Goal: Navigation & Orientation: Find specific page/section

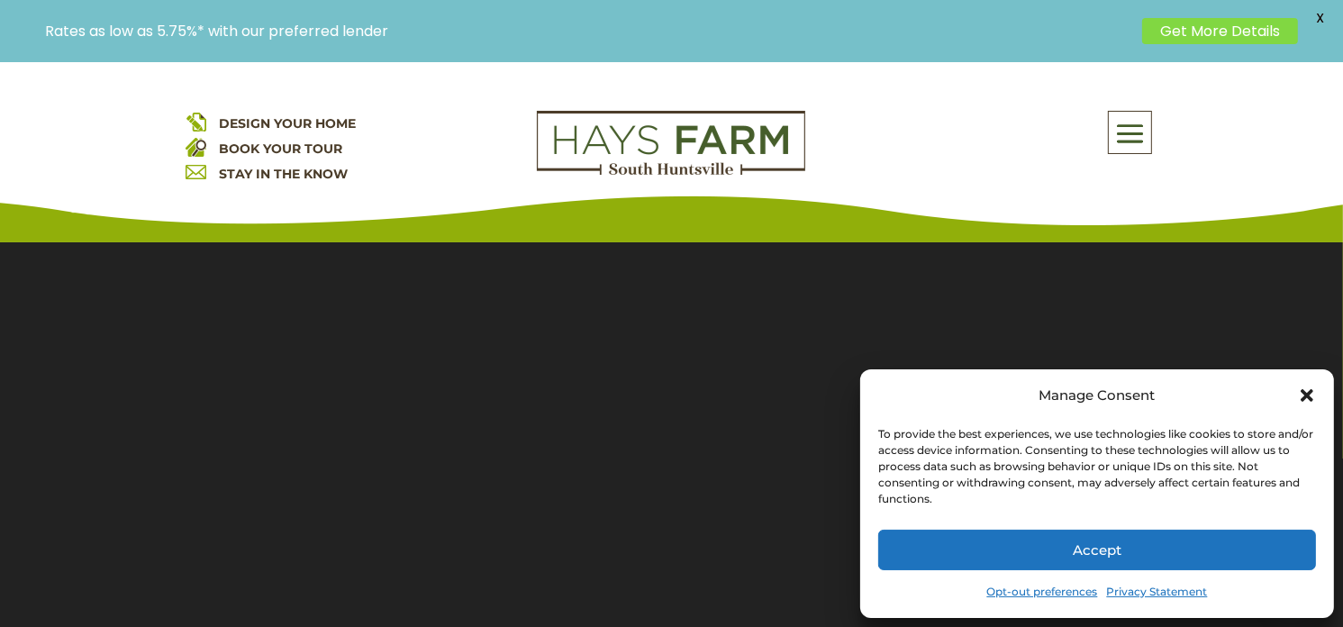
click at [1306, 387] on icon "Close dialog" at bounding box center [1307, 395] width 18 height 18
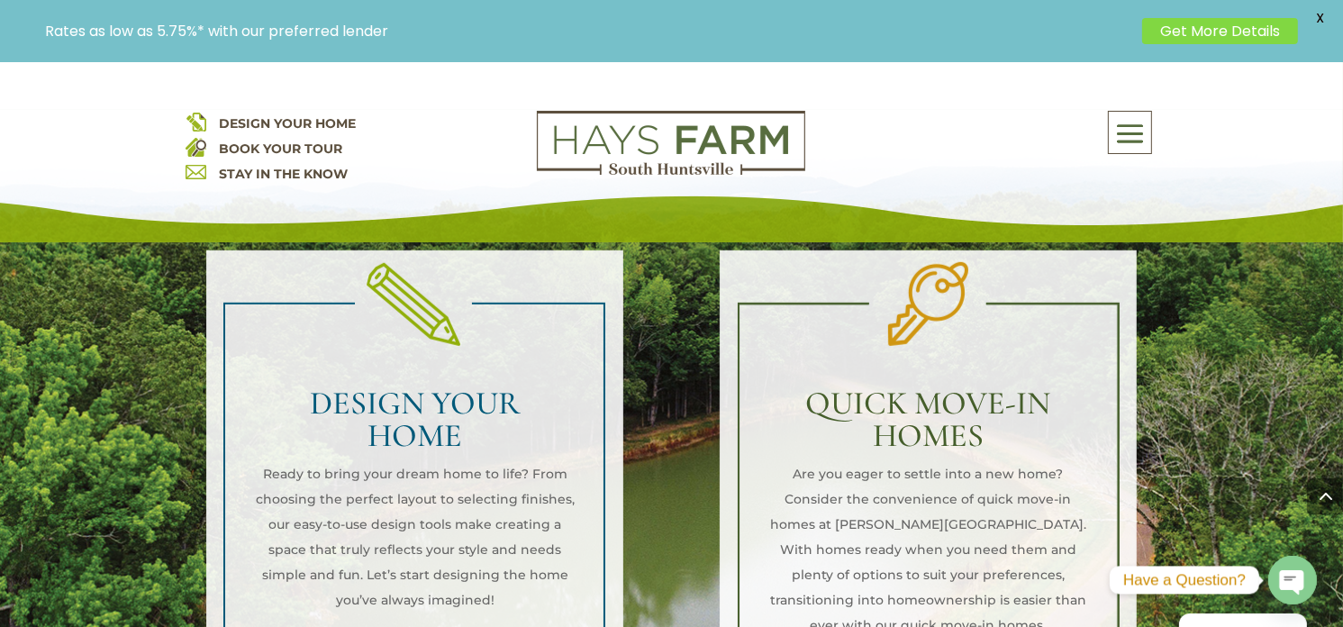
scroll to position [1222, 0]
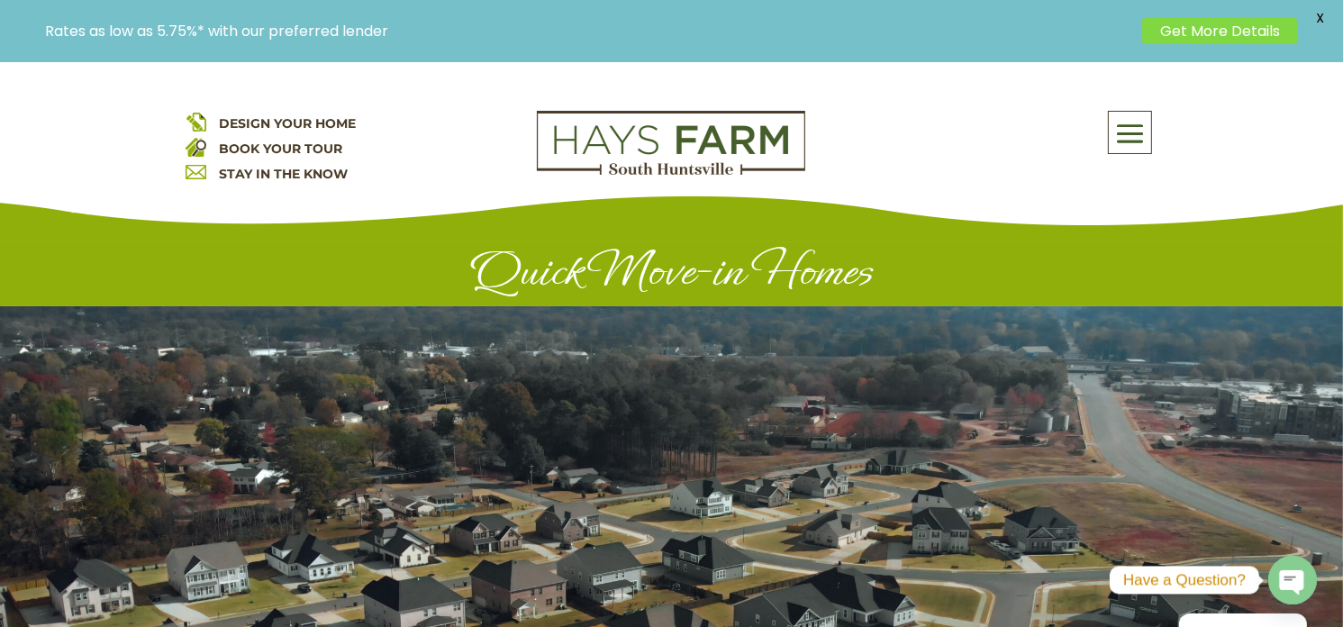
click at [1118, 130] on span at bounding box center [1130, 133] width 42 height 41
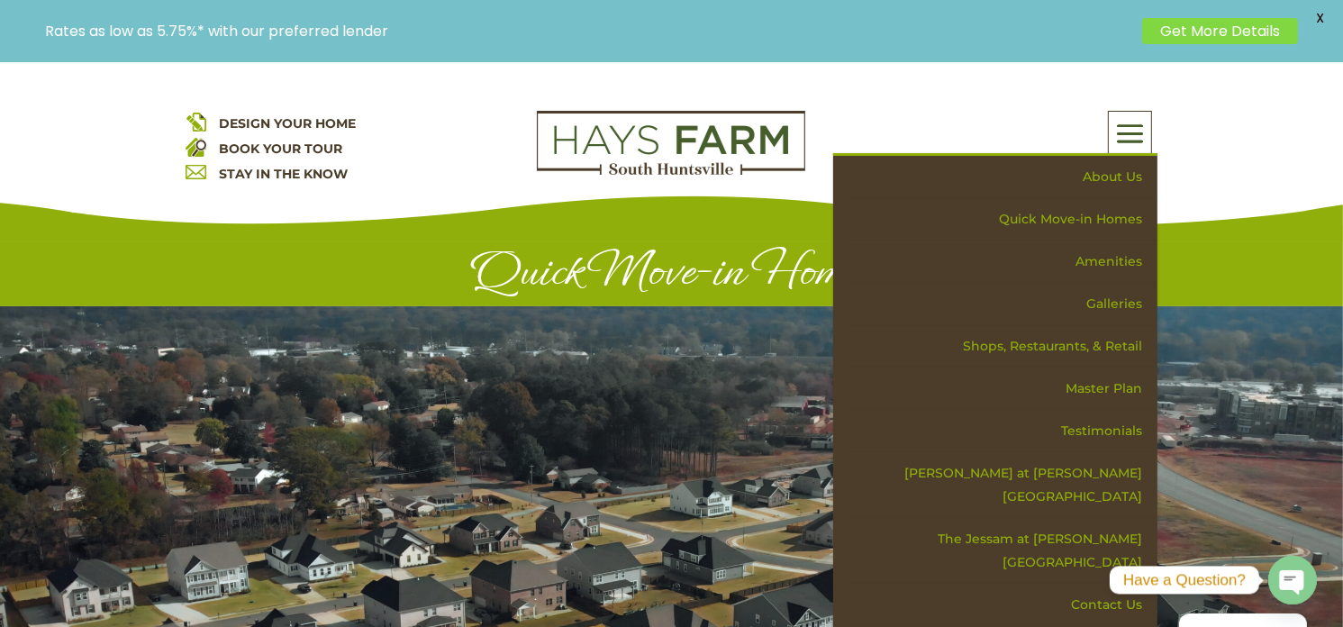
click at [745, 298] on h1 "Quick Move-in Homes" at bounding box center [672, 275] width 973 height 62
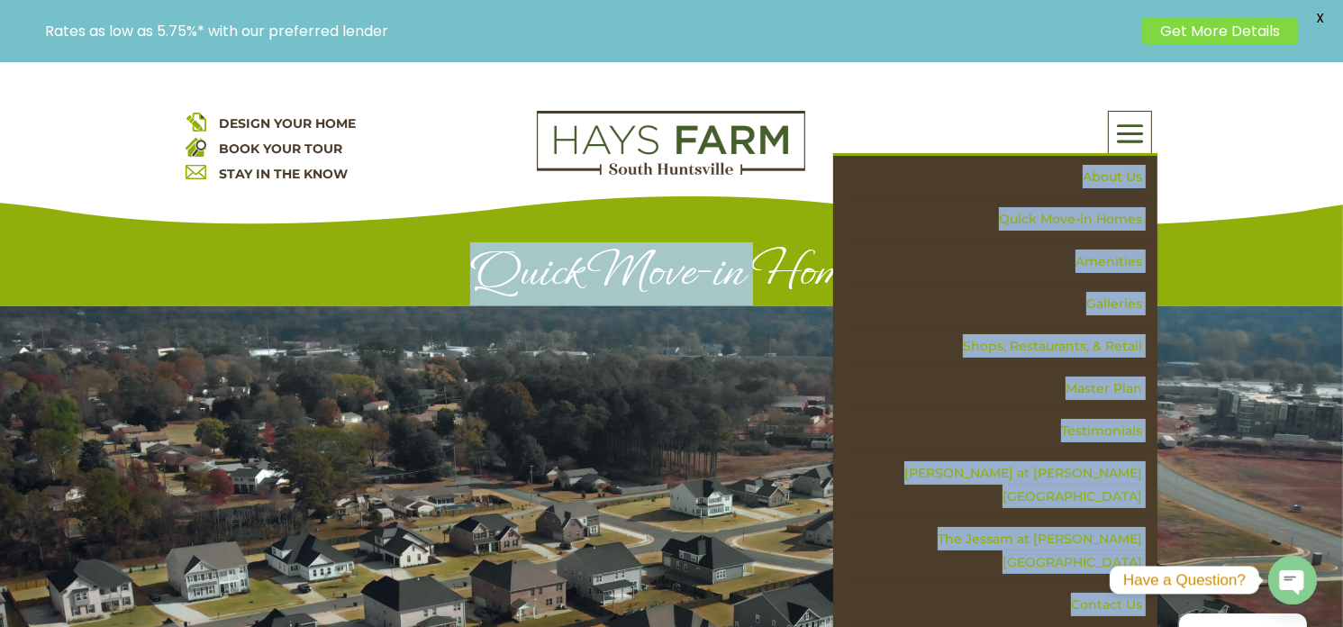
drag, startPoint x: 745, startPoint y: 298, endPoint x: 1016, endPoint y: 86, distance: 343.9
click at [1016, 86] on div "DESIGN YOUR HOME BOOK YOUR TOUR STAY IN THE KNOW About Us Quick Move-in Homes A…" at bounding box center [671, 152] width 1343 height 180
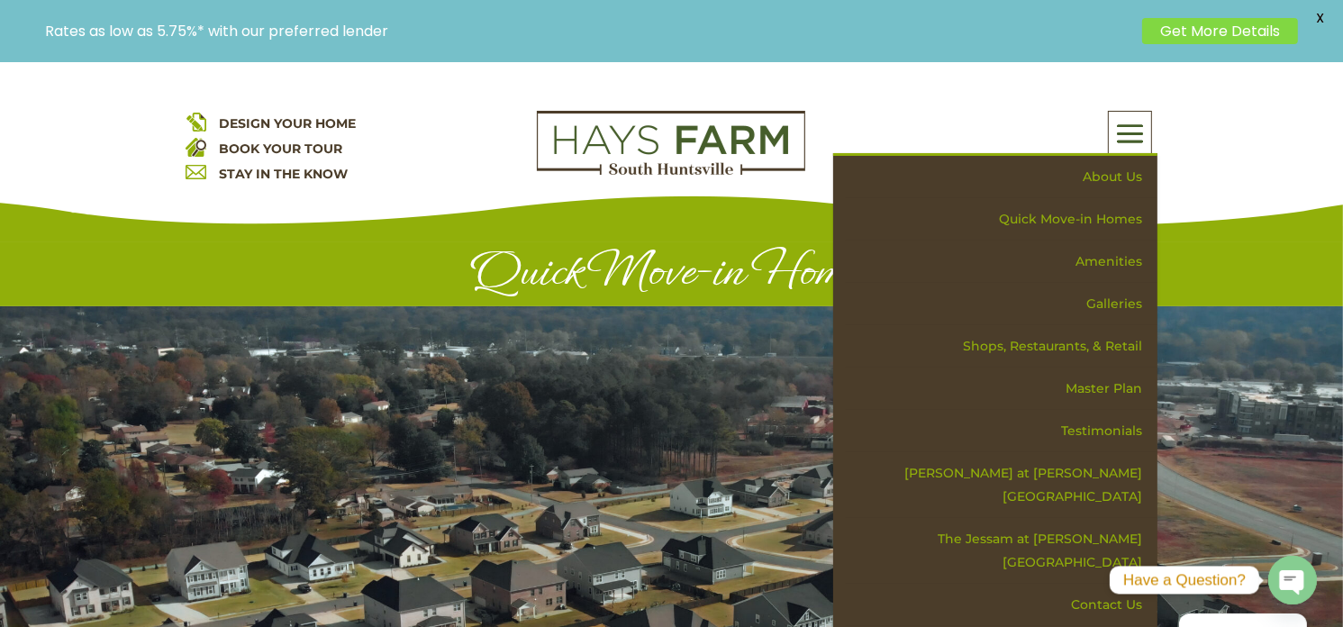
click at [1123, 129] on span at bounding box center [1130, 133] width 42 height 41
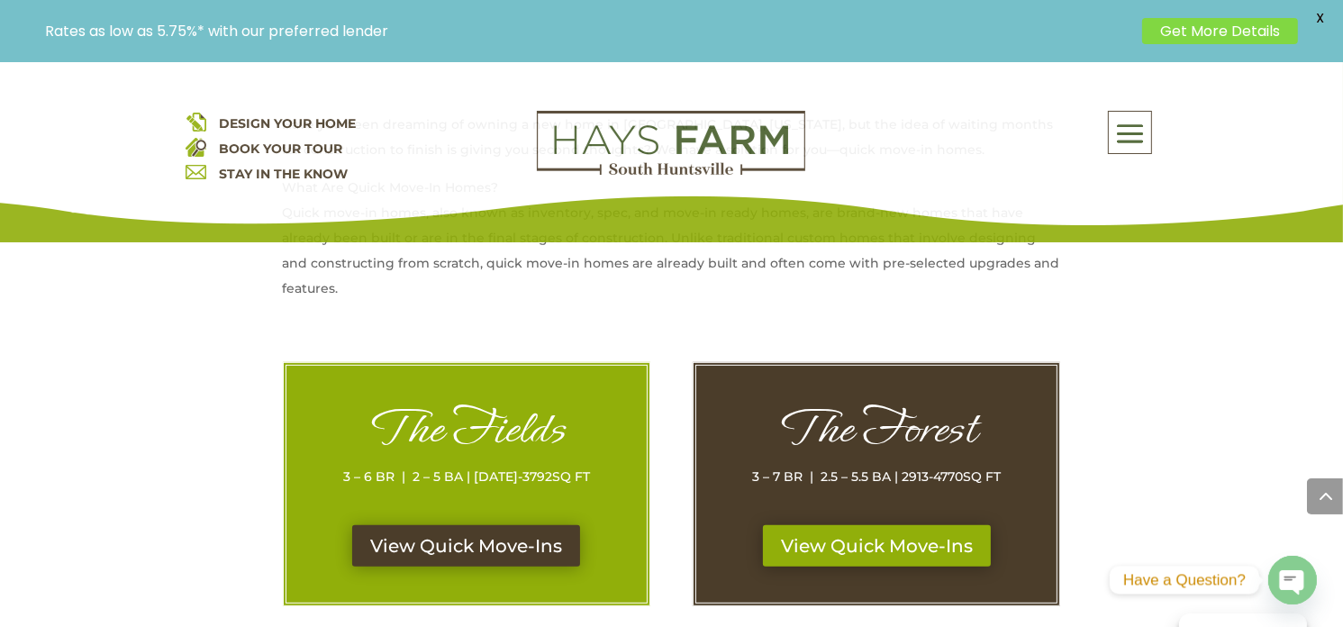
scroll to position [797, 0]
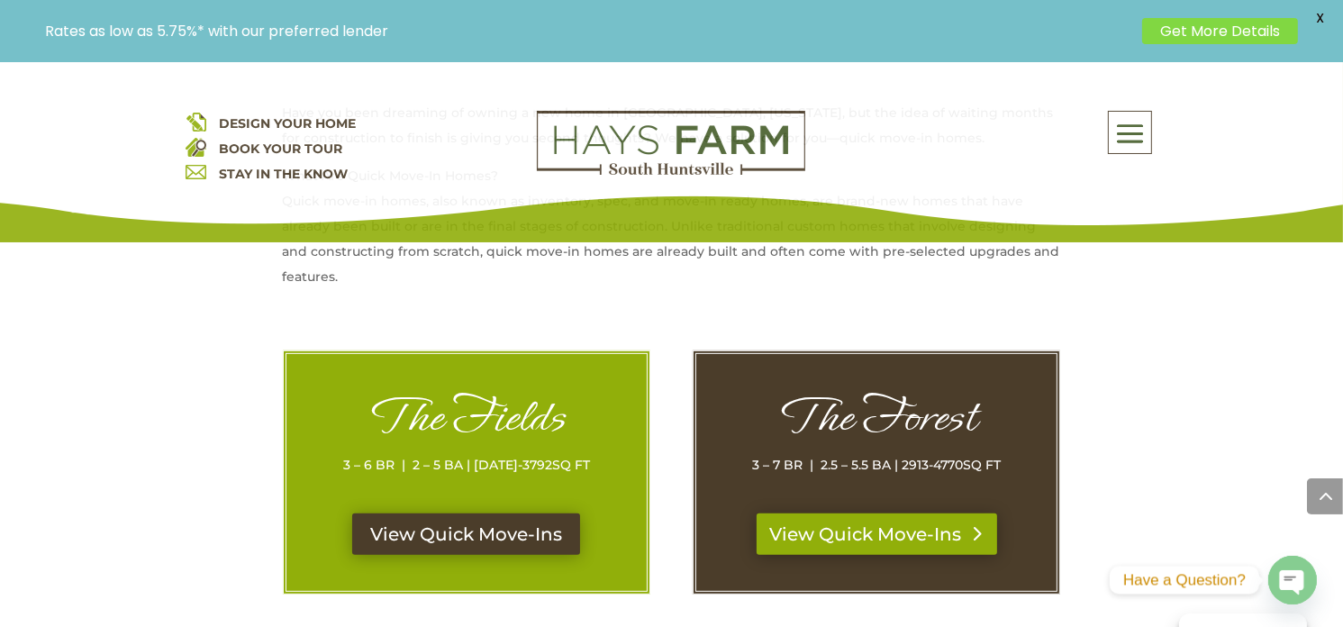
click at [863, 540] on link "View Quick Move-Ins" at bounding box center [876, 533] width 240 height 41
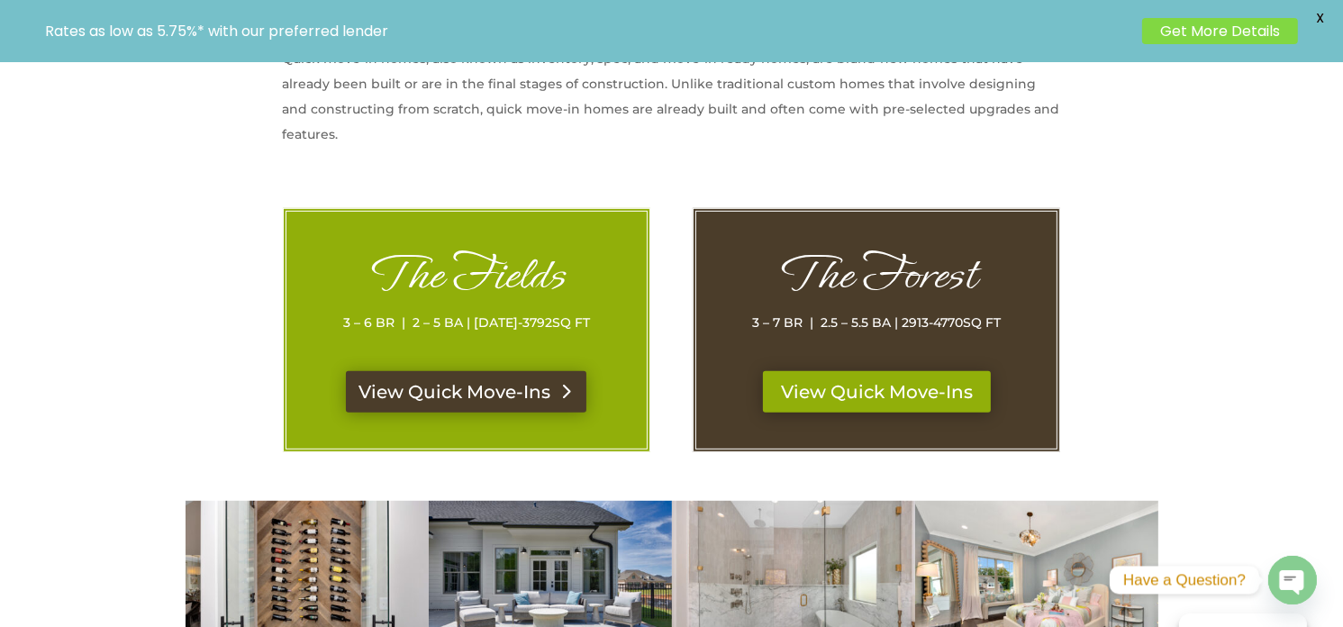
scroll to position [714, 0]
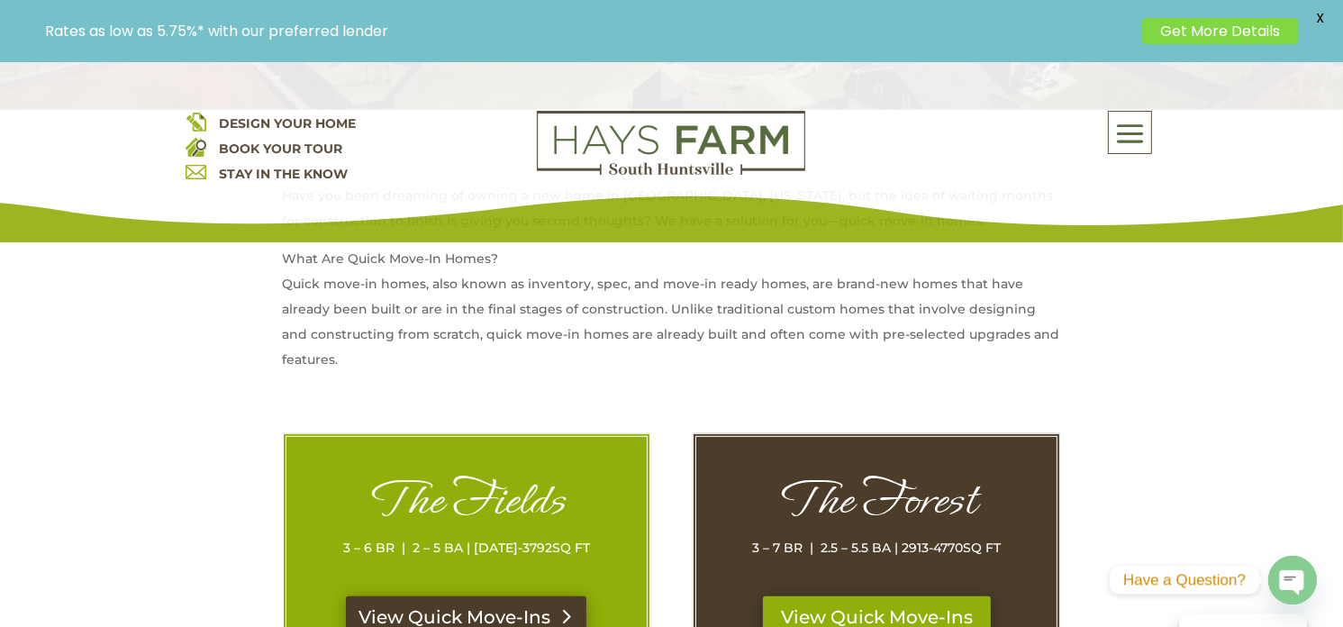
click at [457, 615] on link "View Quick Move-Ins" at bounding box center [466, 616] width 240 height 41
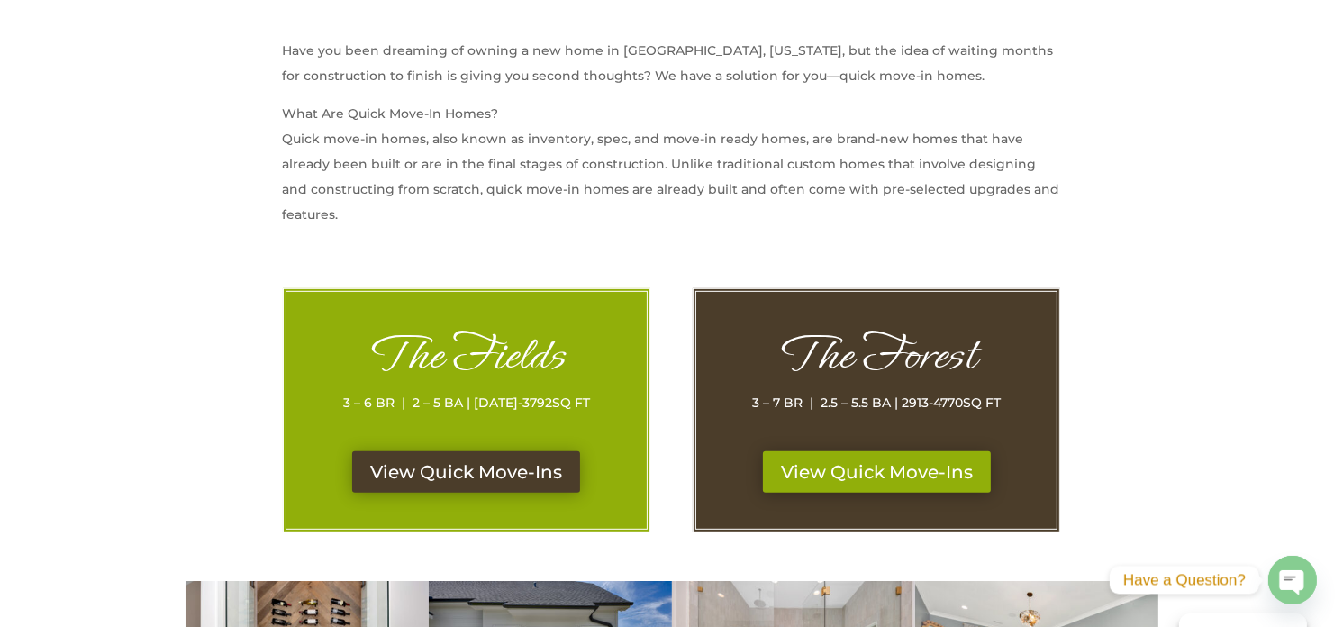
scroll to position [714, 0]
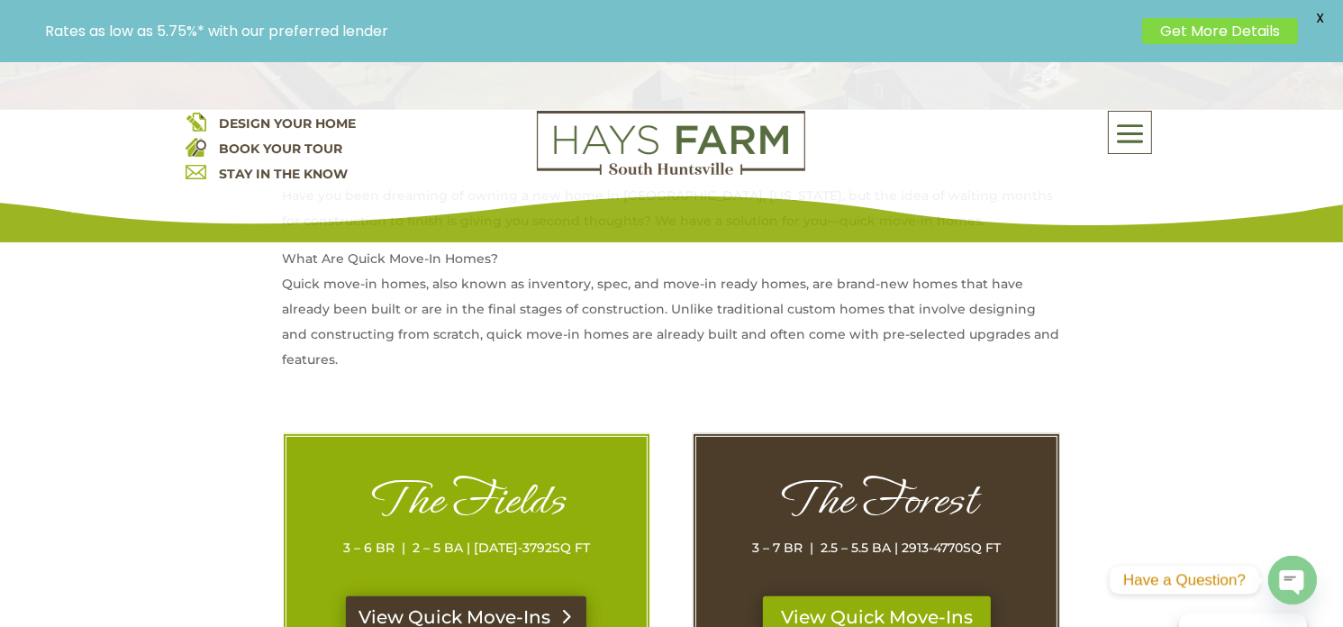
click at [455, 606] on link "View Quick Move-Ins" at bounding box center [466, 616] width 240 height 41
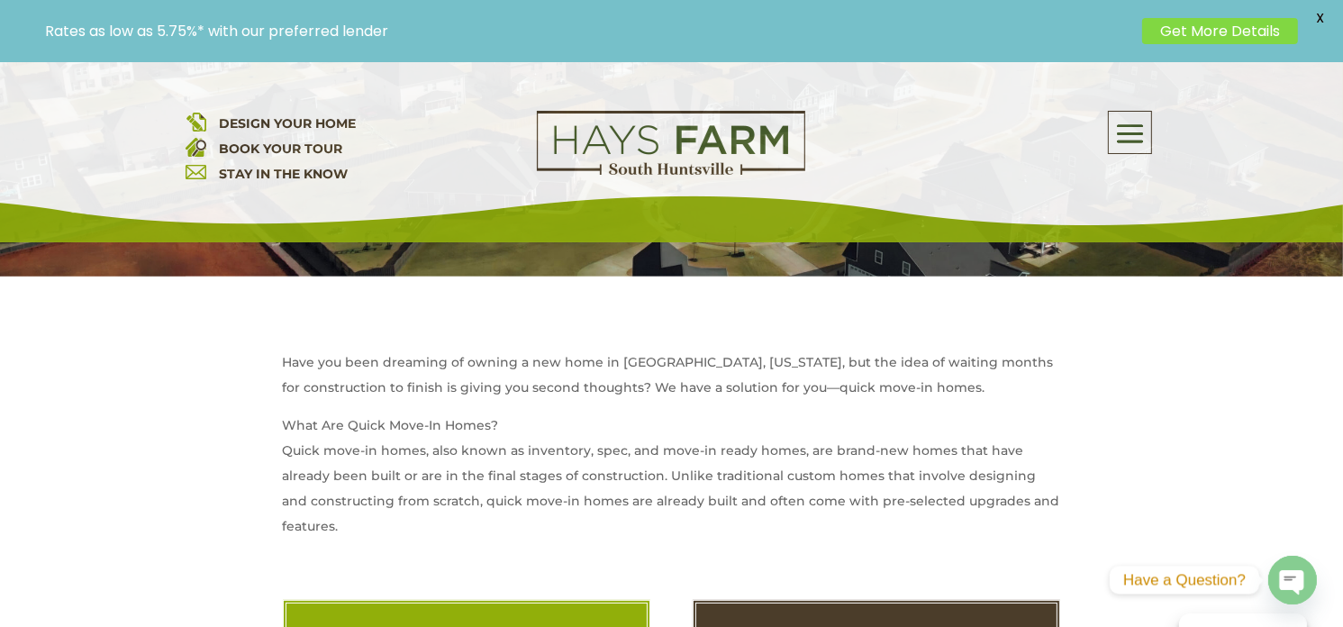
scroll to position [485, 0]
